Goal: Navigation & Orientation: Find specific page/section

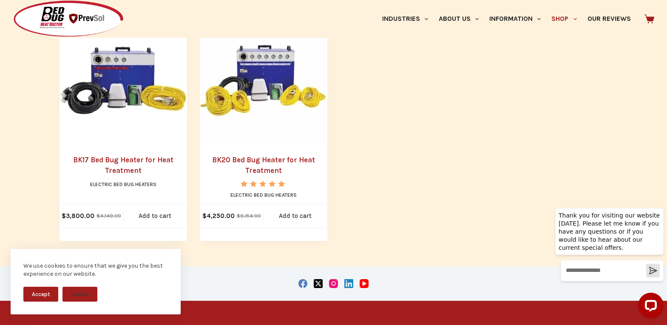
scroll to position [715, 0]
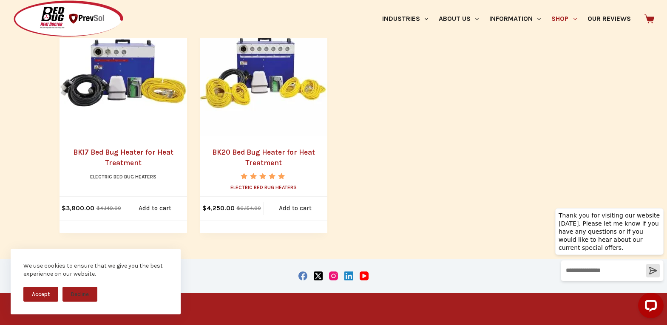
click at [263, 187] on link "Electric Bed Bug Heaters" at bounding box center [263, 187] width 66 height 6
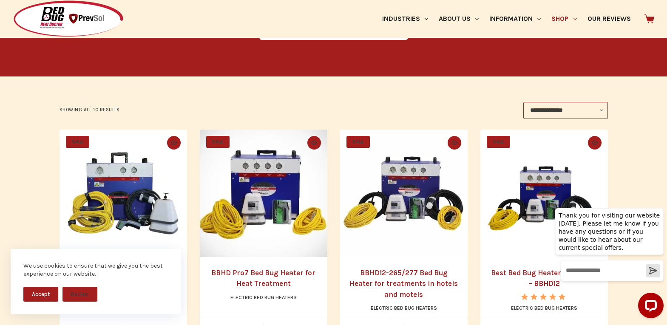
scroll to position [138, 0]
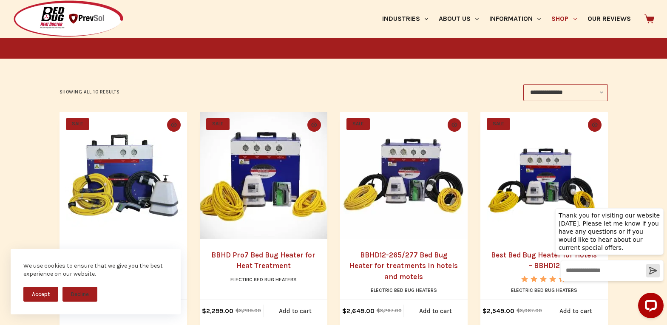
click at [123, 175] on img "Heater for Bed Bug Treatment - BBHD8" at bounding box center [122, 175] width 127 height 127
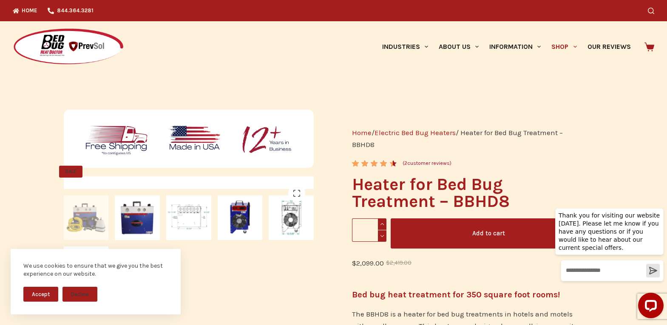
click at [361, 133] on link "Home" at bounding box center [362, 132] width 20 height 8
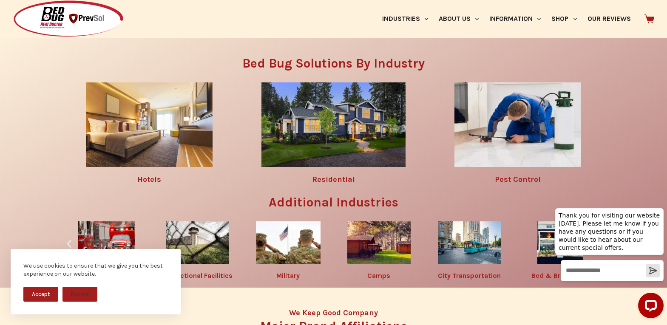
scroll to position [1151, 0]
